Goal: Ask a question: Seek information or help from site administrators or community

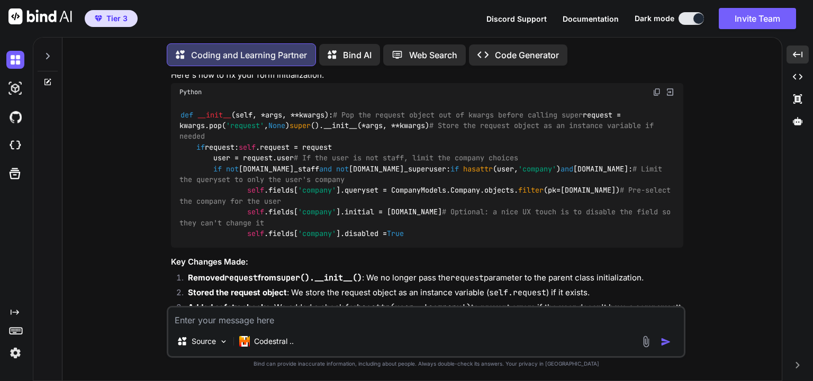
scroll to position [6728, 0]
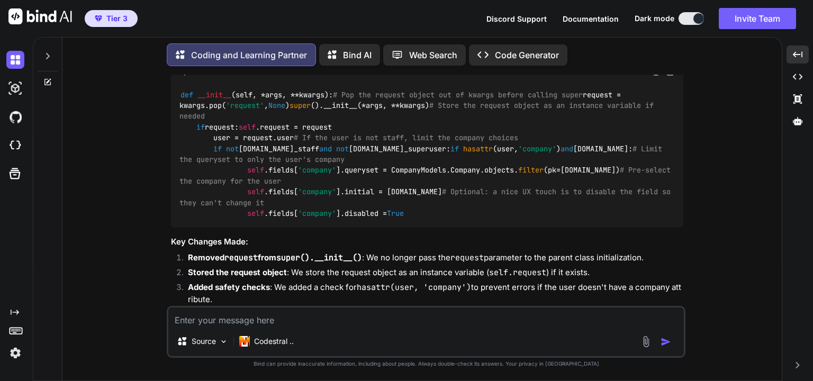
click at [322, 320] on textarea at bounding box center [426, 317] width 516 height 19
type textarea "x"
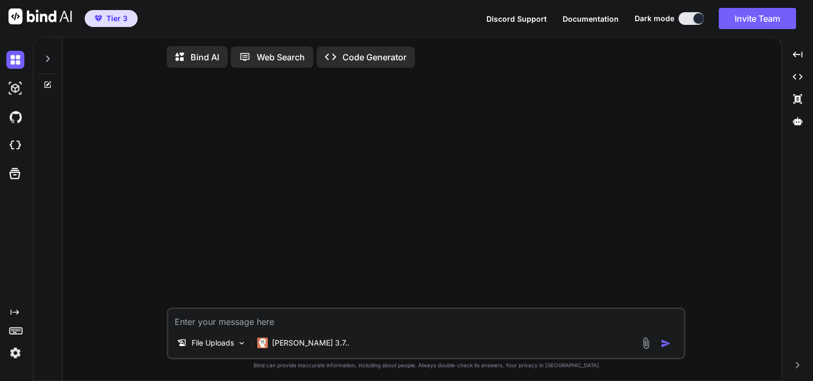
click at [388, 64] on div "Created with Pixso. Code Generator" at bounding box center [366, 57] width 98 height 21
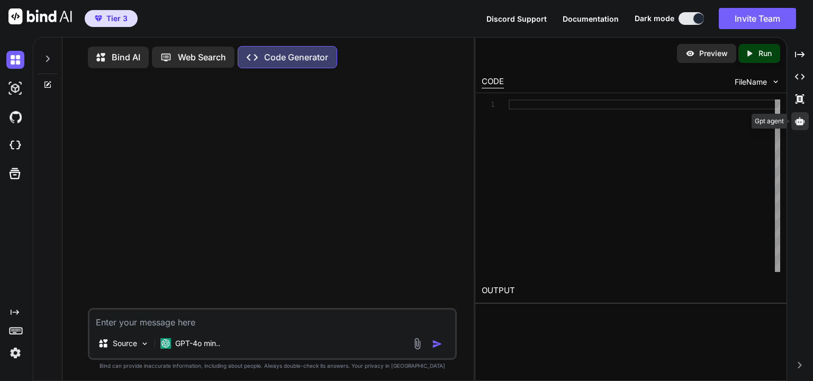
click at [801, 126] on div at bounding box center [800, 121] width 17 height 18
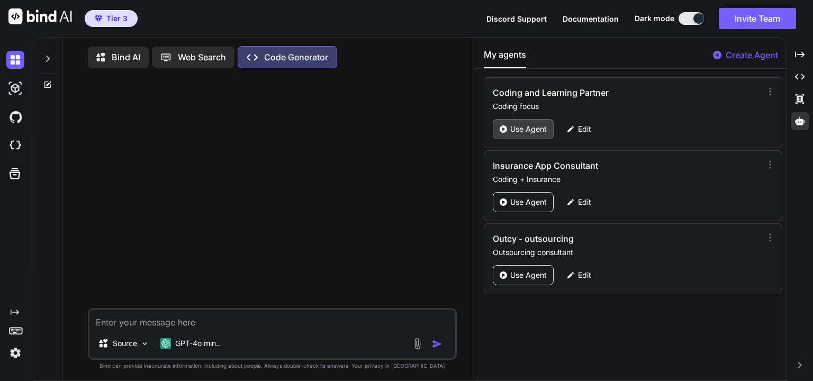
click at [526, 132] on p "Use Agent" at bounding box center [528, 129] width 37 height 11
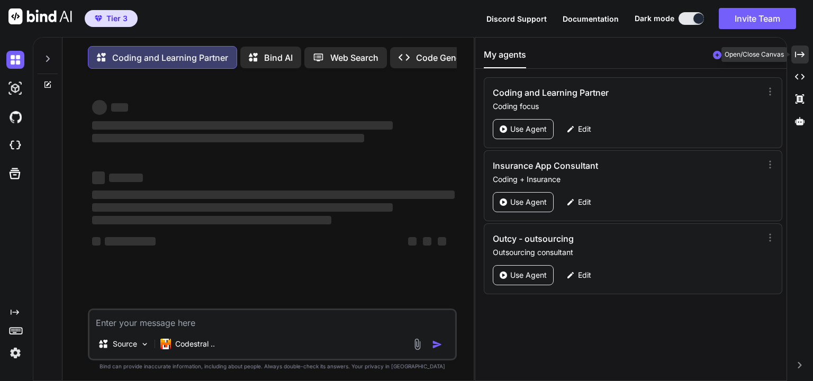
click at [801, 59] on div "Created with Pixso." at bounding box center [800, 55] width 17 height 18
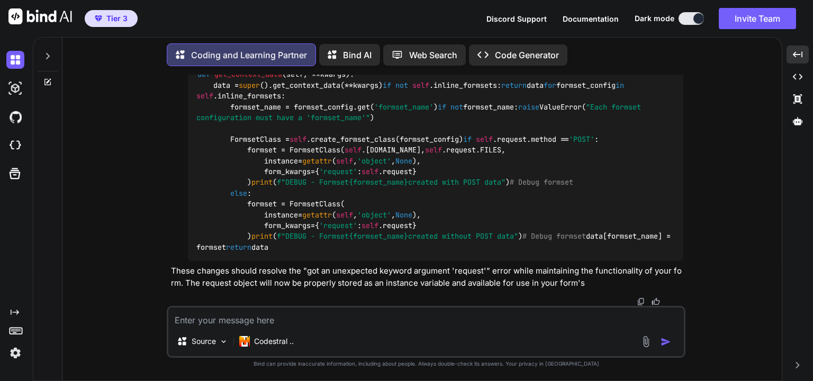
scroll to position [7524, 0]
click at [329, 320] on textarea at bounding box center [426, 317] width 516 height 19
type textarea "x"
type textarea "m"
type textarea "x"
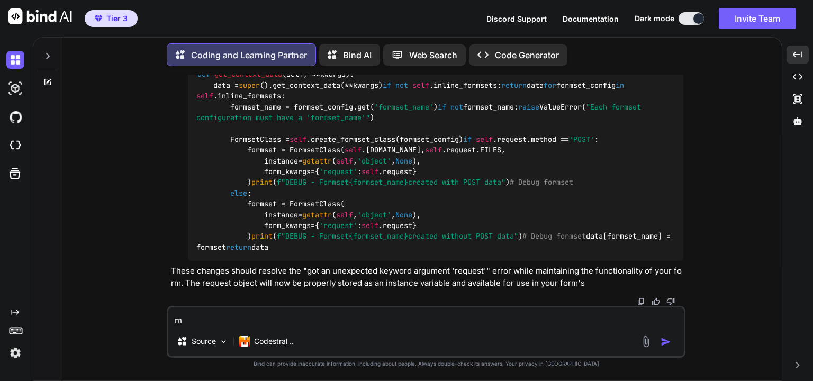
type textarea "my"
type textarea "x"
type textarea "my"
type textarea "x"
type textarea "my p"
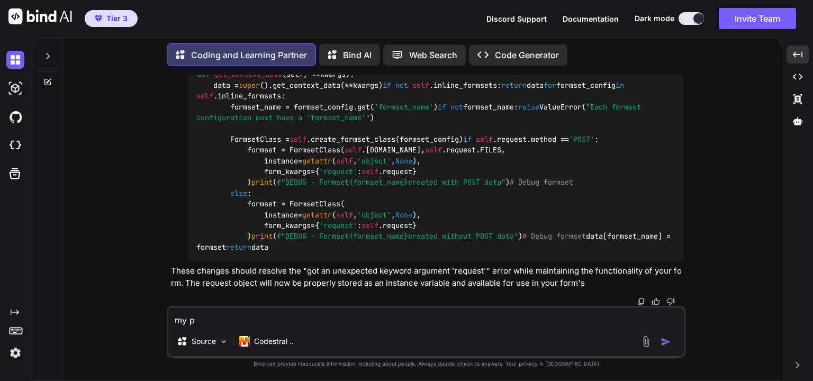
type textarea "x"
type textarea "my pe"
type textarea "x"
type textarea "my per"
type textarea "x"
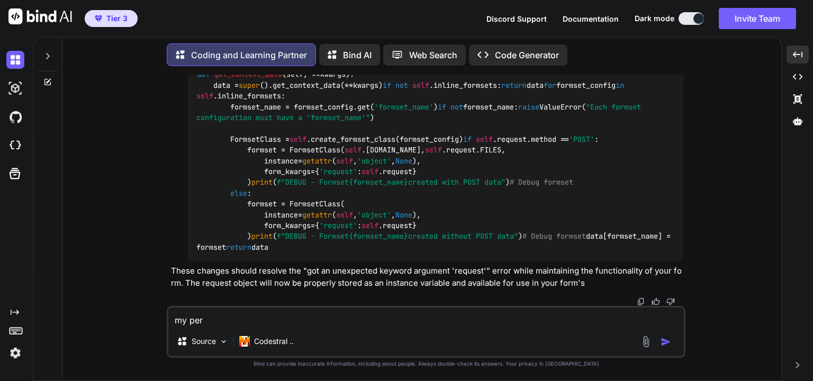
type textarea "my pers"
type textarea "x"
type textarea "my perso"
type textarea "x"
type textarea "my persoi"
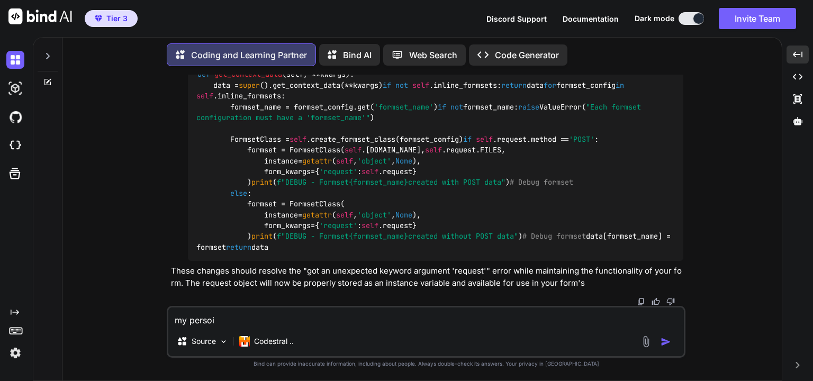
type textarea "x"
type textarea "my perso"
type textarea "x"
type textarea "my pers"
type textarea "x"
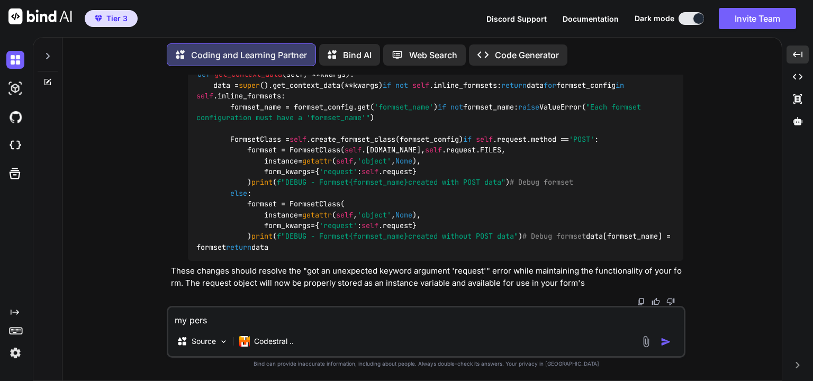
type textarea "my per"
type textarea "x"
type textarea "my pe"
type textarea "x"
type textarea "my p"
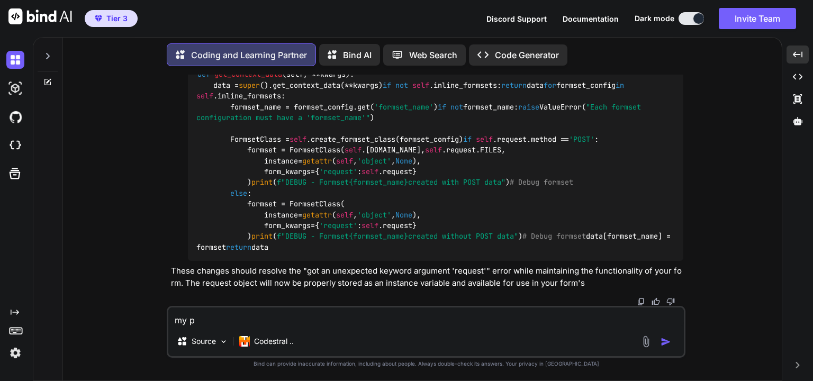
type textarea "x"
type textarea "my"
type textarea "x"
type textarea "my P"
type textarea "x"
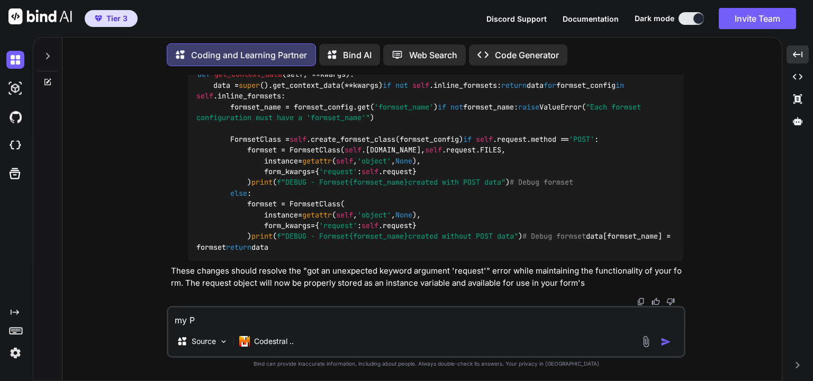
type textarea "my Pe"
type textarea "x"
type textarea "my Per"
type textarea "x"
type textarea "my Pers"
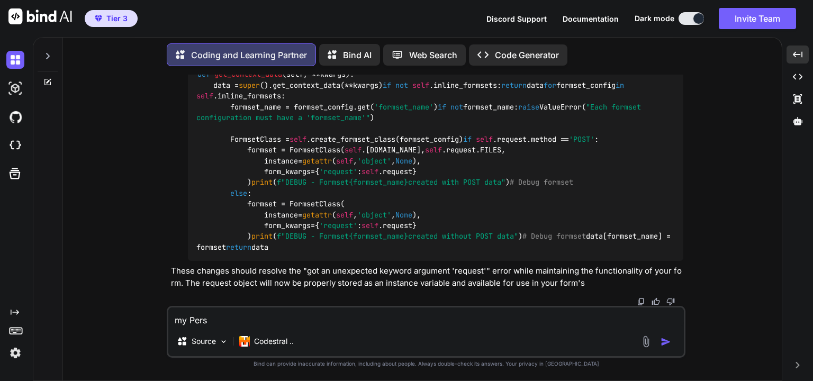
type textarea "x"
type textarea "my Perso"
type textarea "x"
type textarea "my Person"
type textarea "x"
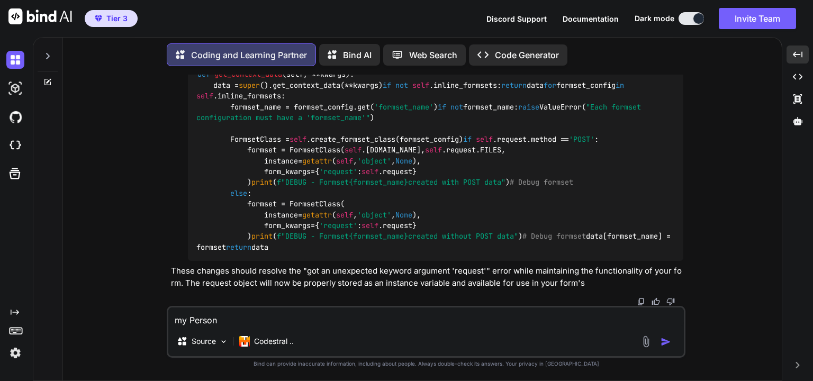
type textarea "my Persona"
type textarea "x"
type textarea "my Personal"
type textarea "x"
type textarea "my PersonalI"
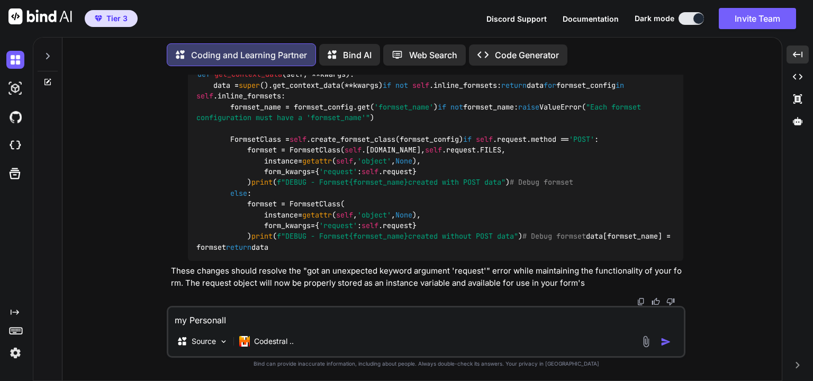
type textarea "x"
type textarea "my PersonalIn"
type textarea "x"
type textarea "my PersonalInf"
type textarea "x"
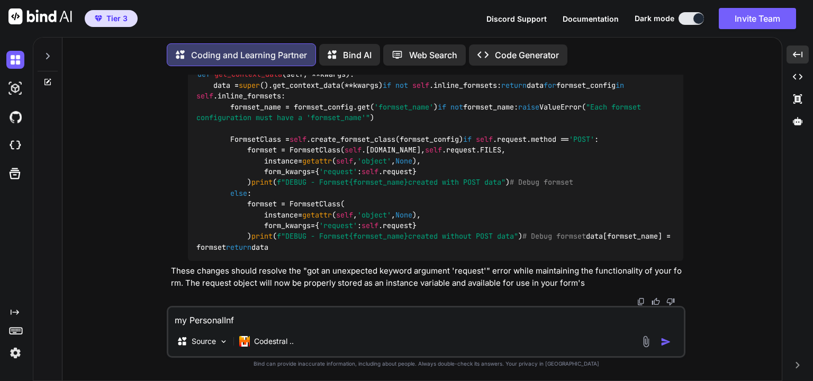
type textarea "my PersonalInfo"
type textarea "x"
type textarea "my PersonalInfo"
type textarea "x"
type textarea "my PersonalInfo m"
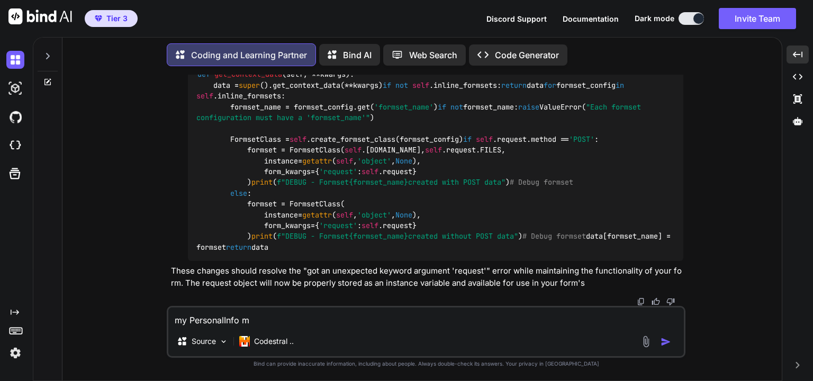
type textarea "x"
type textarea "my PersonalInfo mo"
type textarea "x"
type textarea "my PersonalInfo mod"
type textarea "x"
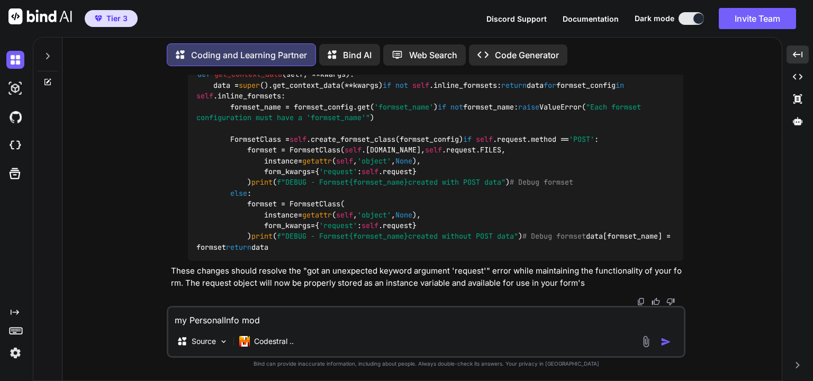
type textarea "my PersonalInfo mode"
type textarea "x"
type textarea "my PersonalInfo model"
type textarea "x"
type textarea "my PersonalInfo model"
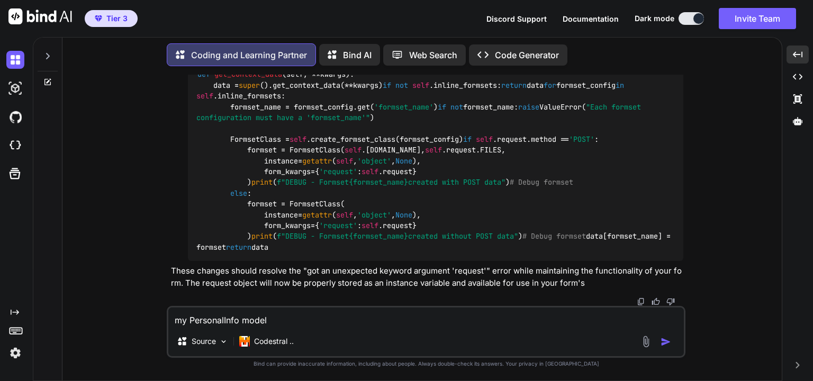
type textarea "x"
type textarea "my PersonalInfo model h"
type textarea "x"
type textarea "my PersonalInfo model ha"
type textarea "x"
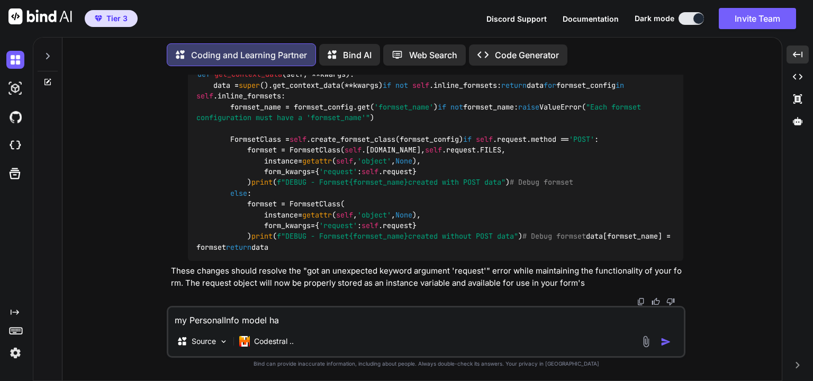
type textarea "my PersonalInfo model has"
type textarea "x"
type textarea "my PersonalInfo model has"
type textarea "x"
type textarea "my PersonalInfo model has n"
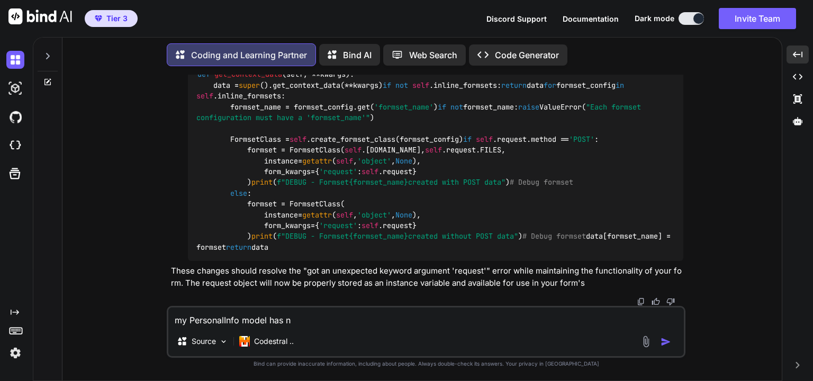
type textarea "x"
type textarea "my PersonalInfo model has na"
type textarea "x"
type textarea "my PersonalInfo model has nam"
type textarea "x"
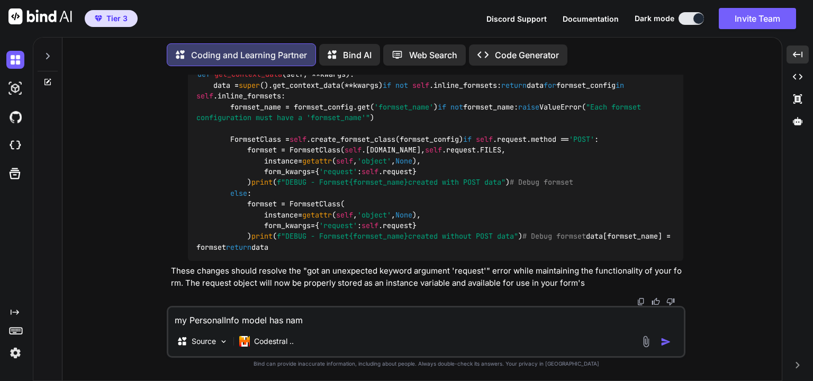
type textarea "my PersonalInfo model has name"
type textarea "x"
type textarea "my PersonalInfo model has name,"
type textarea "x"
type textarea "my PersonalInfo model has name,"
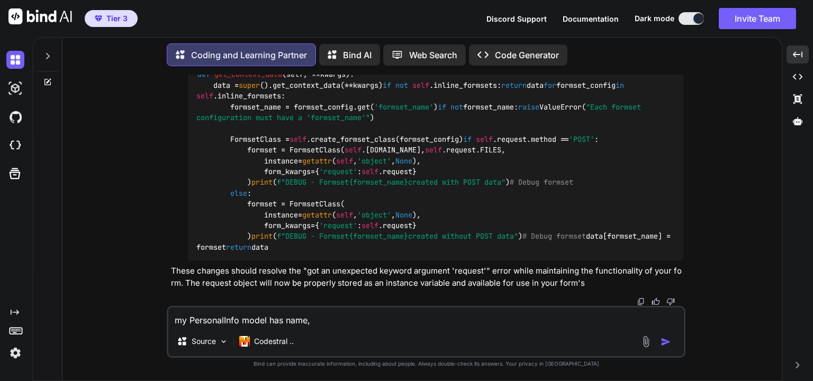
type textarea "x"
type textarea "my PersonalInfo model has name, s"
type textarea "x"
type textarea "my PersonalInfo model has name, su"
type textarea "x"
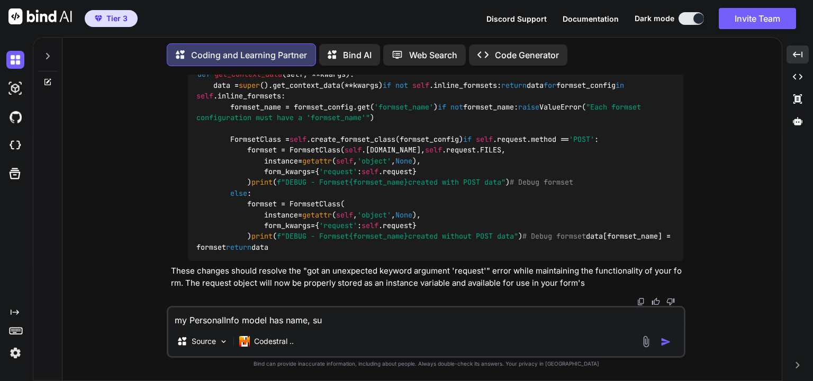
type textarea "my PersonalInfo model has name, sur"
type textarea "x"
type textarea "my PersonalInfo model has name, surn"
type textarea "x"
type textarea "my PersonalInfo model has name, surna"
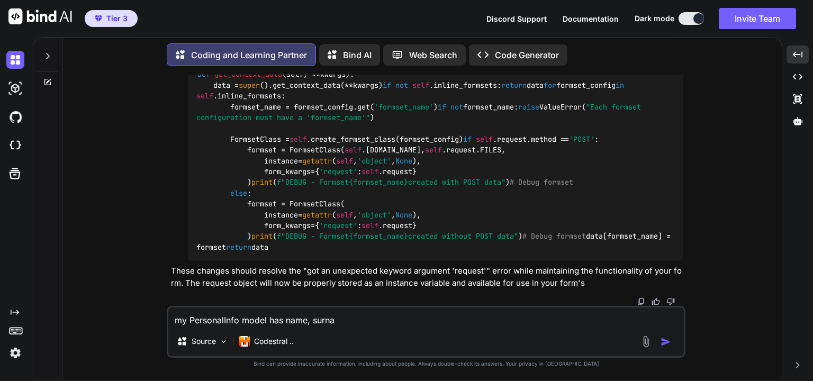
type textarea "x"
type textarea "my PersonalInfo model has name, surnam"
type textarea "x"
type textarea "my PersonalInfo model has name, surname"
type textarea "x"
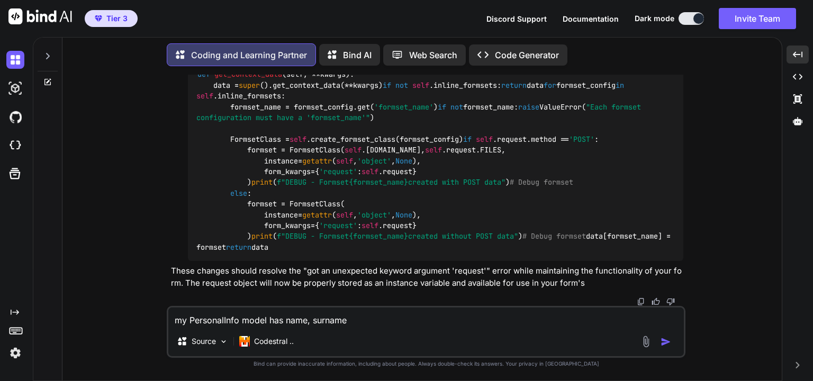
type textarea "my PersonalInfo model has name, surname"
type textarea "x"
type textarea "my PersonalInfo model has name, surname f"
type textarea "x"
type textarea "my PersonalInfo model has name, surname fi"
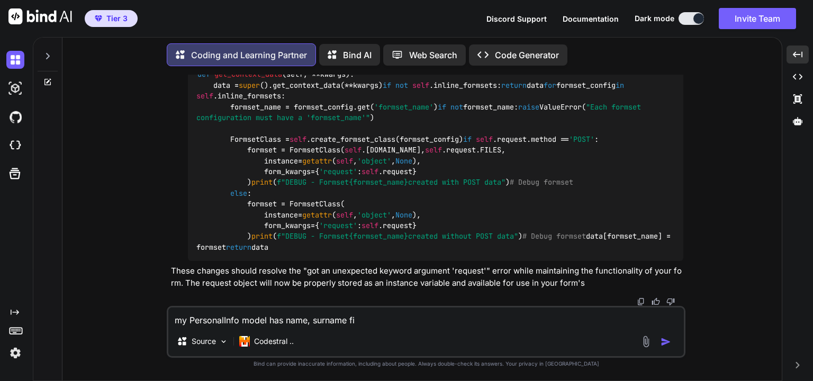
type textarea "x"
type textarea "my PersonalInfo model has name, surname fie"
type textarea "x"
type textarea "my PersonalInfo model has name, surname fiel"
type textarea "x"
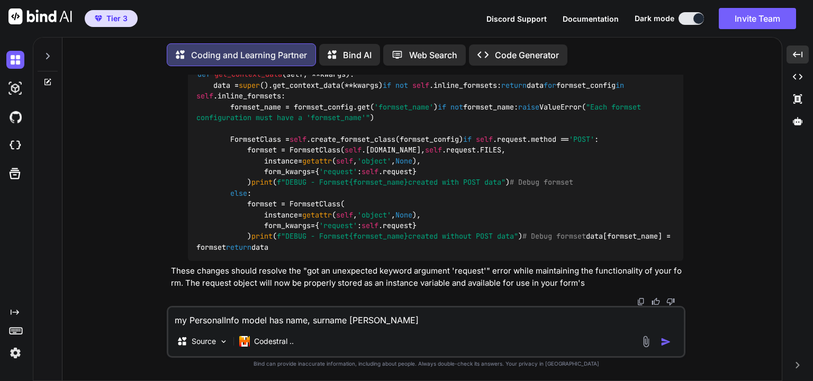
type textarea "my PersonalInfo model has name, surname field"
type textarea "x"
type textarea "my PersonalInfo model has name, surname fields"
type textarea "x"
type textarea "my PersonalInfo model has name, surname fields"
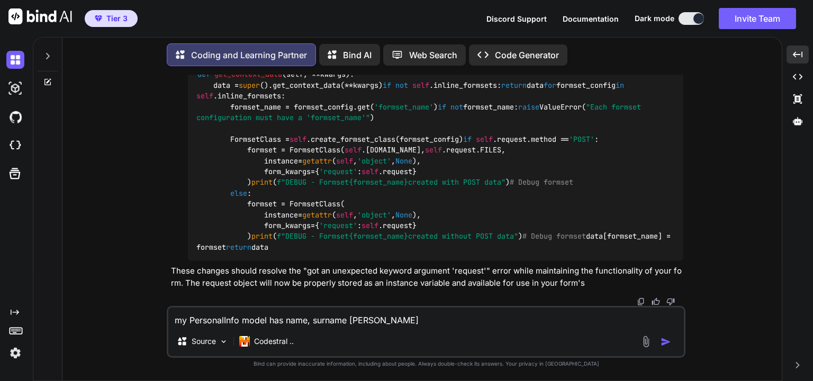
type textarea "x"
type textarea "my PersonalInfo model has name, surname fields"
type textarea "x"
type textarea "my PersonalInfo model has name, surname fields"
type textarea "x"
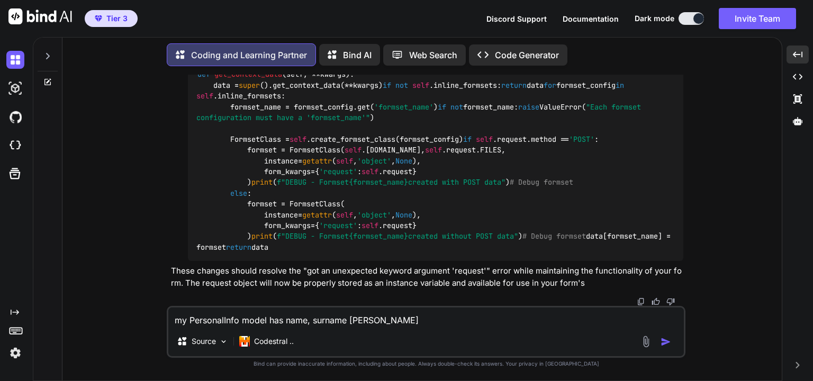
type textarea "my PersonalInfo model has name, surname fields w"
type textarea "x"
type textarea "my PersonalInfo model has name, surname fields wh"
type textarea "x"
type textarea "my PersonalInfo model has name, surname fields whi"
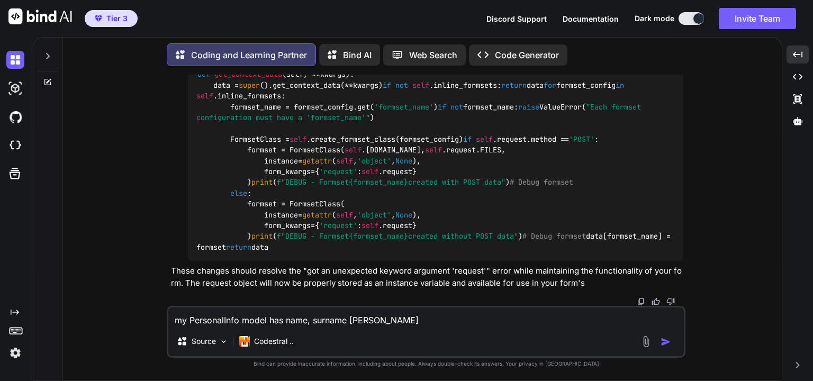
type textarea "x"
type textarea "my PersonalInfo model has name, surname fields whil"
type textarea "x"
type textarea "my PersonalInfo model has name, surname fields while"
type textarea "x"
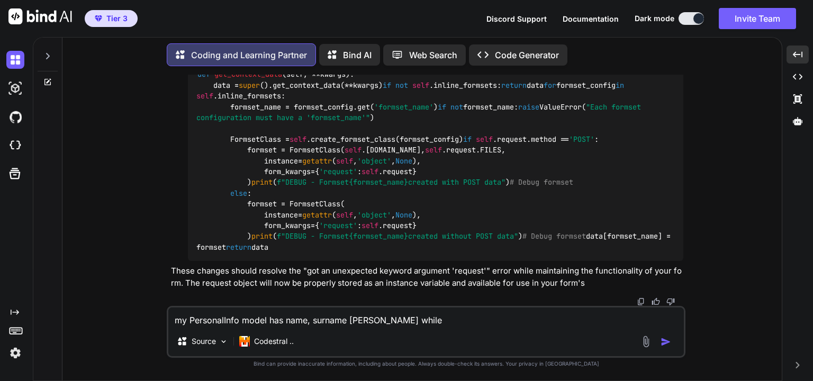
type textarea "my PersonalInfo model has name, surname fields while"
type textarea "x"
type textarea "my PersonalInfo model has name, surname fields while n"
type textarea "x"
type textarea "my PersonalInfo model has name, surname fields while na"
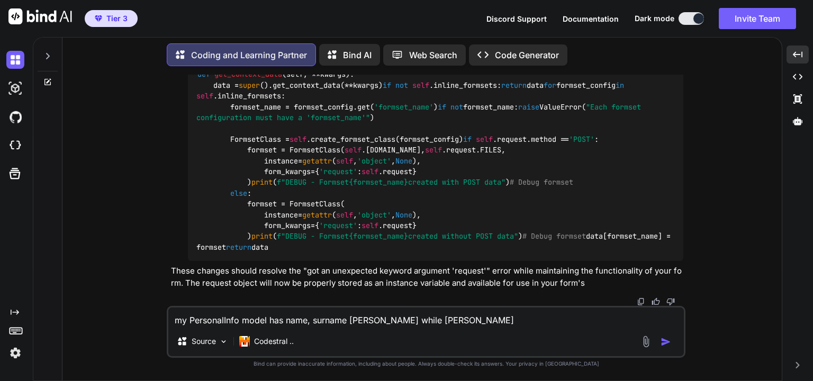
type textarea "x"
type textarea "my PersonalInfo model has name, surname fields while nam"
type textarea "x"
type textarea "my PersonalInfo model has name, surname fields while name"
type textarea "x"
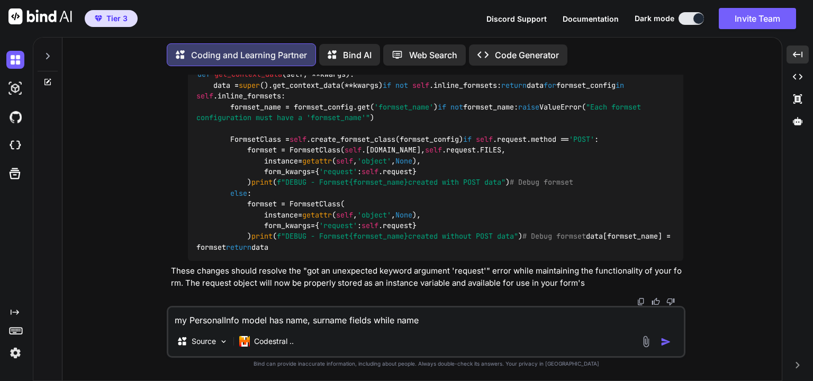
type textarea "my PersonalInfo model has name, surname fields while name"
type textarea "x"
type textarea "my PersonalInfo model has name, surname fields while name o"
type textarea "x"
type textarea "my PersonalInfo model has name, surname fields while name or"
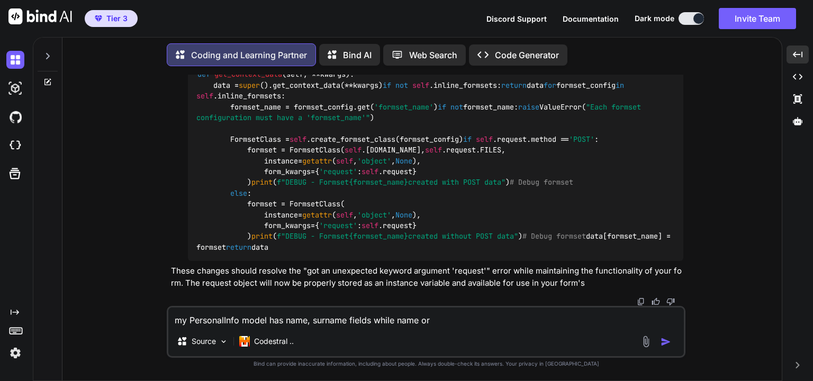
type textarea "x"
type textarea "my PersonalInfo model has name, surname fields while name or"
type textarea "x"
type textarea "my PersonalInfo model has name, surname fields while name or s"
type textarea "x"
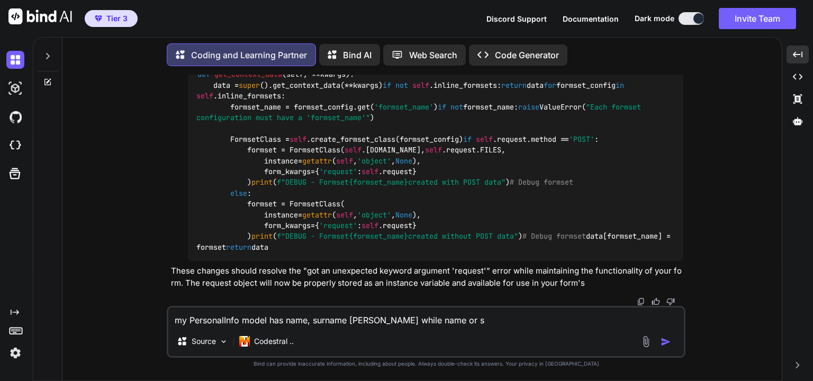
type textarea "my PersonalInfo model has name, surname fields while name or se"
type textarea "x"
type textarea "my PersonalInfo model has name, surname fields while name or ser"
type textarea "x"
type textarea "my PersonalInfo model has name, surname fields while name or se"
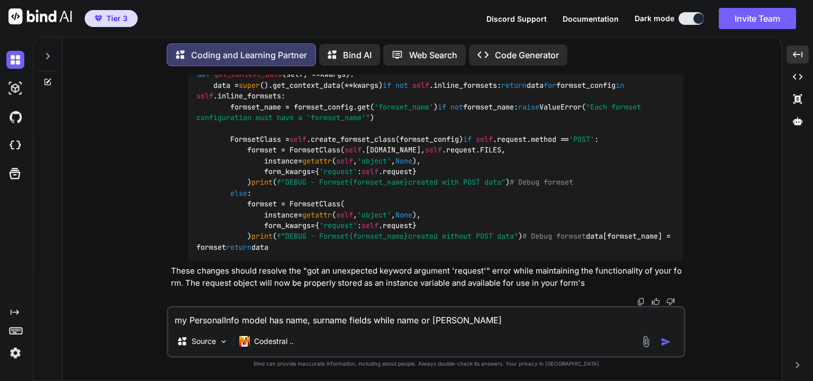
type textarea "x"
type textarea "my PersonalInfo model has name, surname fields while name or s"
type textarea "x"
type textarea "my PersonalInfo model has name, surname fields while name or su"
type textarea "x"
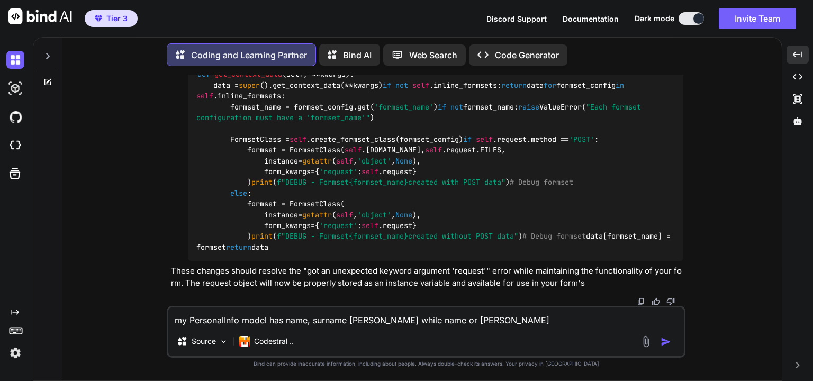
type textarea "my PersonalInfo model has name, surname fields while name or sur"
type textarea "x"
type textarea "my PersonalInfo model has name, surname fields while name or surn"
type textarea "x"
type textarea "my PersonalInfo model has name, surname fields while name or surna"
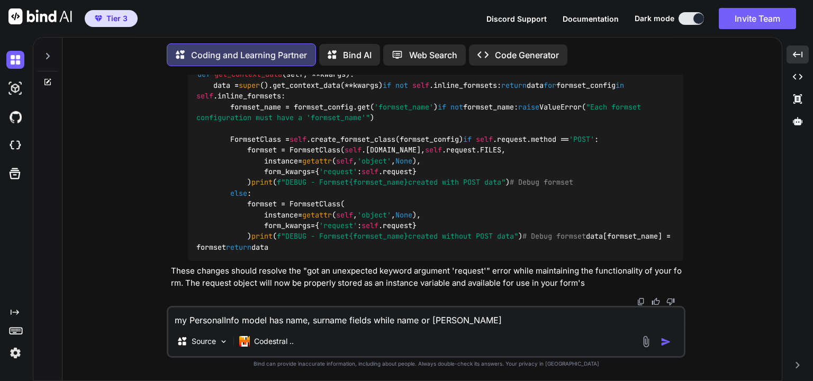
type textarea "x"
type textarea "my PersonalInfo model has name, surname fields while name or surnam"
type textarea "x"
type textarea "my PersonalInfo model has name, surname fields while name or surname"
type textarea "x"
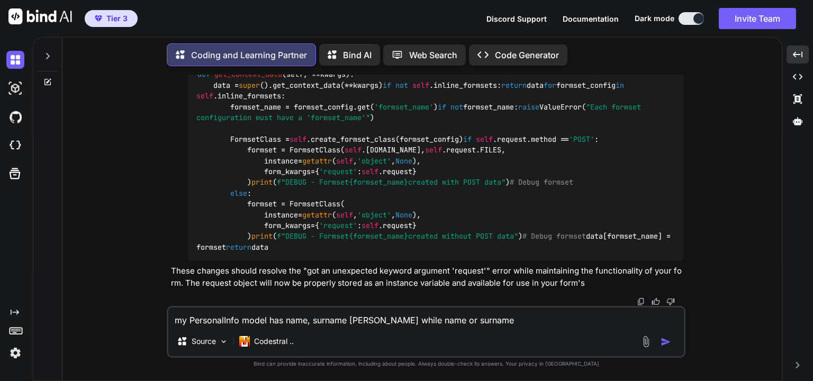
type textarea "my PersonalInfo model has name, surname fields while name or surname"
type textarea "x"
type textarea "my PersonalInfo model has name, surname fields while name or surname c"
type textarea "x"
type textarea "my PersonalInfo model has name, surname fields while name or surname ca"
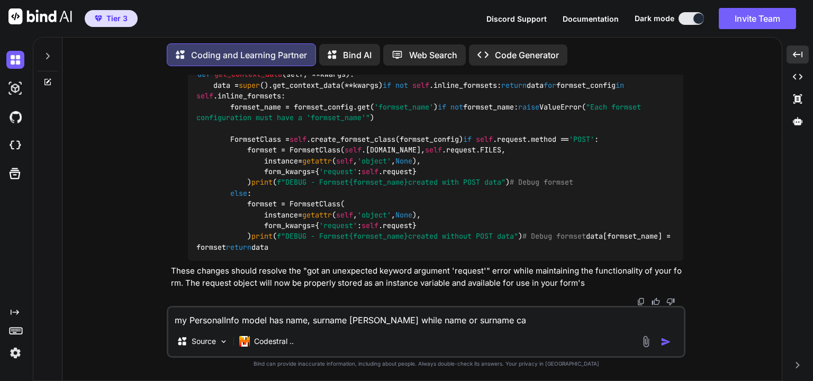
type textarea "x"
type textarea "my PersonalInfo model has name, surname fields while name or surname can"
type textarea "x"
type textarea "my PersonalInfo model has name, surname fields while name or surname can"
type textarea "x"
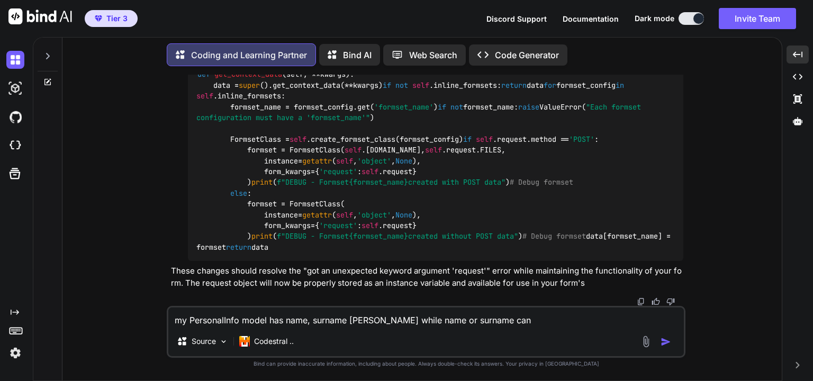
type textarea "my PersonalInfo model has name, surname fields while name or surname can b"
type textarea "x"
type textarea "my PersonalInfo model has name, surname fields while name or surname can be"
type textarea "x"
type textarea "my PersonalInfo model has name, surname fields while name or surname can be"
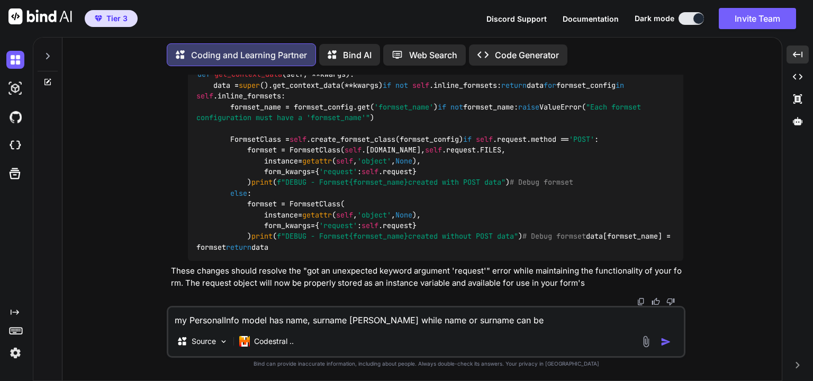
type textarea "x"
type textarea "my PersonalInfo model has name, surname fields while name or surname can be d"
type textarea "x"
type textarea "my PersonalInfo model has name, surname fields while name or surname can be du"
type textarea "x"
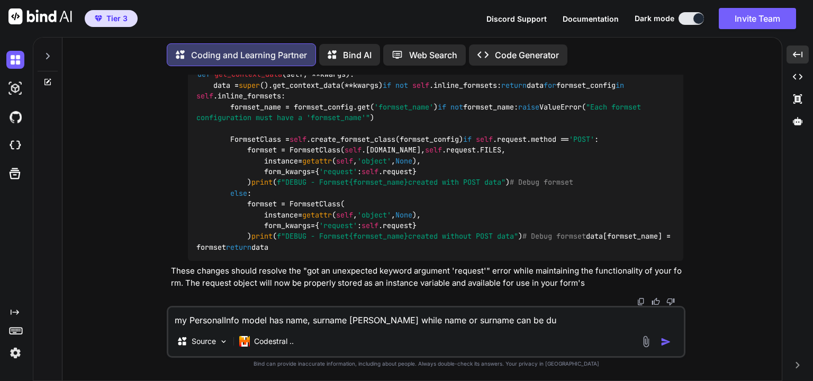
type textarea "my PersonalInfo model has name, surname fields while name or surname can be dup"
type textarea "x"
type textarea "my PersonalInfo model has name, surname fields while name or surname can be dupl"
type textarea "x"
type textarea "my PersonalInfo model has name, surname fields while name or surname can be dup…"
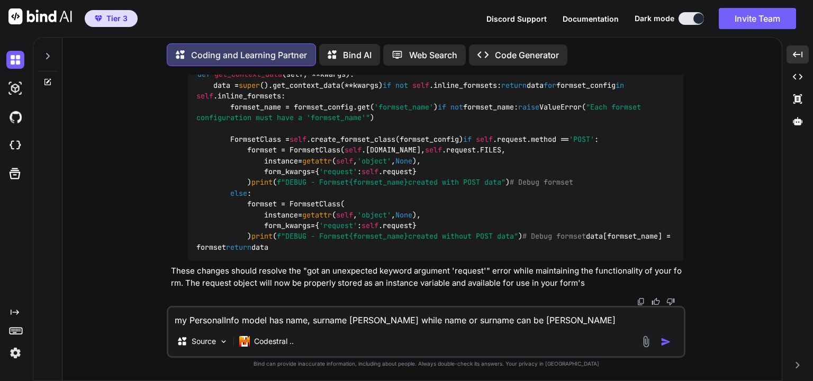
type textarea "x"
type textarea "my PersonalInfo model has name, surname fields while name or surname can be dup…"
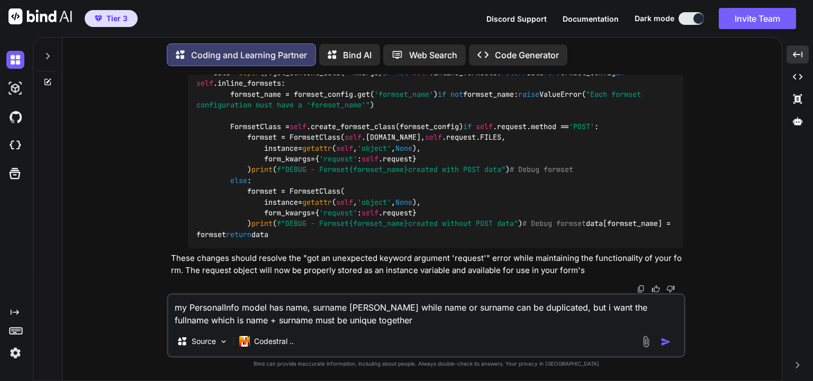
drag, startPoint x: 397, startPoint y: 319, endPoint x: 171, endPoint y: 309, distance: 226.9
click at [171, 309] on textarea "my PersonalInfo model has name, surname fields while name or surname can be dup…" at bounding box center [426, 311] width 516 height 32
click at [665, 341] on img "button" at bounding box center [666, 342] width 11 height 11
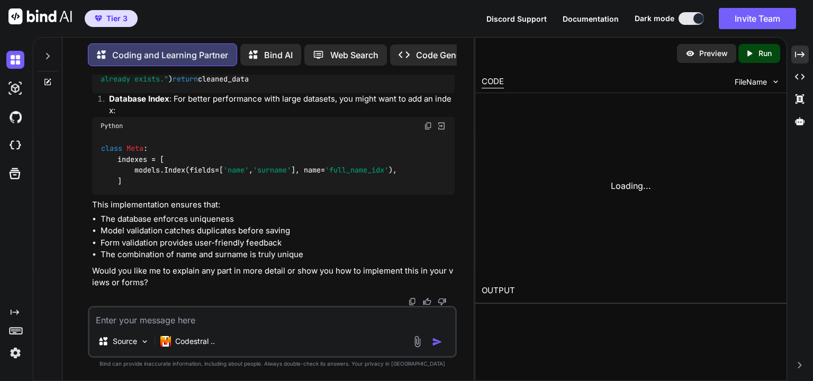
scroll to position [9331, 0]
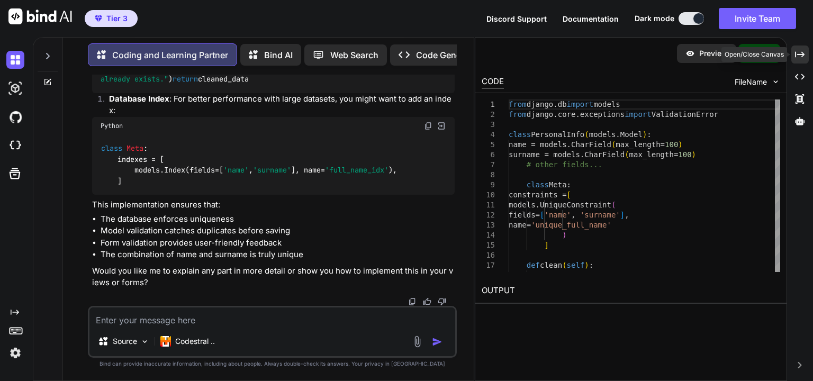
click at [801, 50] on icon "Created with Pixso." at bounding box center [800, 55] width 10 height 10
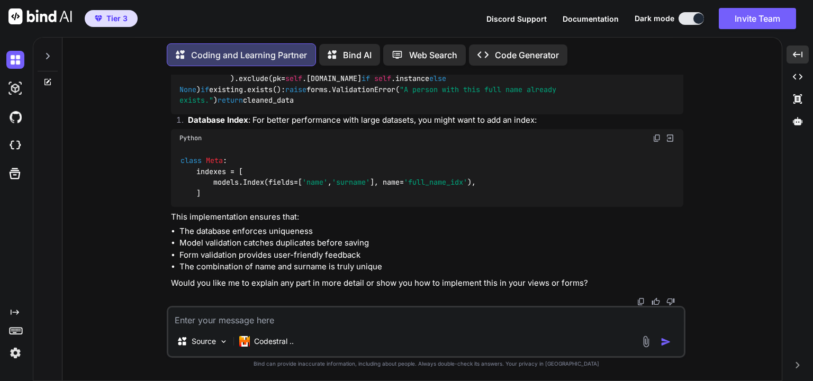
scroll to position [8909, 0]
